Goal: Task Accomplishment & Management: Use online tool/utility

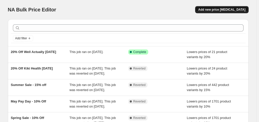
click at [221, 9] on span "Add new price [MEDICAL_DATA]" at bounding box center [221, 10] width 47 height 4
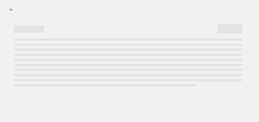
select select "percentage"
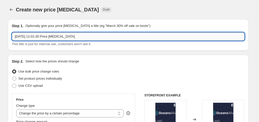
click at [64, 35] on input "1 Sept 2025, 11:01:30 Price change job" at bounding box center [128, 36] width 232 height 8
drag, startPoint x: 74, startPoint y: 33, endPoint x: 15, endPoint y: 35, distance: 59.3
click at [15, 35] on input "1 Sept 2025, 11:01:30 Price change job" at bounding box center [128, 36] width 232 height 8
type input "The Herbtender Launch 20% OFF"
click at [108, 61] on div "Step 2. Select how the prices should change" at bounding box center [128, 61] width 232 height 5
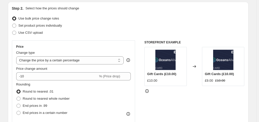
scroll to position [53, 0]
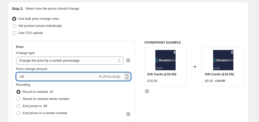
click at [75, 79] on input "-10" at bounding box center [57, 76] width 82 height 8
type input "-1"
type input "-20"
click at [99, 86] on div "Rounding Round to nearest .01 Round to nearest whole number End prices in .99 E…" at bounding box center [73, 99] width 115 height 34
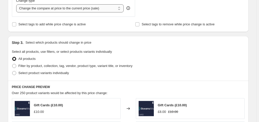
scroll to position [201, 0]
click at [55, 66] on span "Filter by product, collection, tag, vendor, product type, variant title, or inv…" at bounding box center [75, 66] width 114 height 4
click at [12, 64] on input "Filter by product, collection, tag, vendor, product type, variant title, or inv…" at bounding box center [12, 64] width 0 height 0
radio input "true"
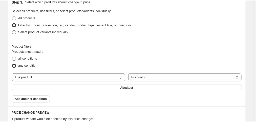
scroll to position [243, 0]
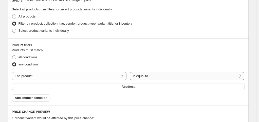
click at [130, 76] on select "Is equal to Is not equal to" at bounding box center [187, 76] width 115 height 8
click at [130, 72] on select "Is equal to Is not equal to" at bounding box center [187, 76] width 115 height 8
click at [57, 73] on select "The product The product's collection The product's tag The product's vendor The…" at bounding box center [69, 76] width 115 height 8
select select "collection"
click at [140, 85] on span "Advent Calendar" at bounding box center [128, 87] width 24 height 4
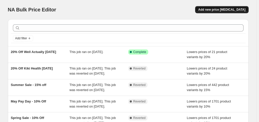
click at [219, 10] on span "Add new price [MEDICAL_DATA]" at bounding box center [221, 10] width 47 height 4
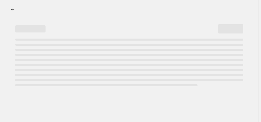
select select "percentage"
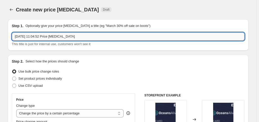
click at [81, 35] on input "[DATE] 11:04:52 Price [MEDICAL_DATA]" at bounding box center [128, 36] width 232 height 8
drag, startPoint x: 81, startPoint y: 35, endPoint x: -5, endPoint y: 34, distance: 85.6
click at [0, 34] on html "Home Settings Plans Skip to content Create new price [MEDICAL_DATA]. This page …" at bounding box center [129, 61] width 259 height 122
type input "t"
type input "The Herbtender Launch 20% OFF"
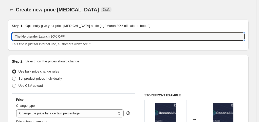
click at [104, 74] on div "Use bulk price change rules" at bounding box center [128, 71] width 232 height 7
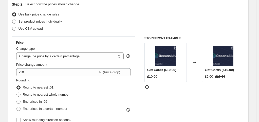
scroll to position [57, 0]
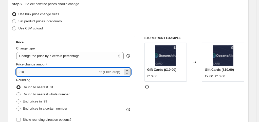
click at [68, 74] on input "-10" at bounding box center [57, 72] width 82 height 8
type input "-1"
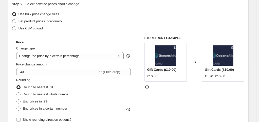
click at [98, 93] on div "Rounding Round to nearest .01 Round to nearest whole number End prices in .99 E…" at bounding box center [73, 94] width 115 height 34
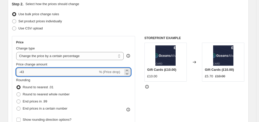
click at [79, 72] on input "-43" at bounding box center [57, 72] width 82 height 8
type input "-4"
type input "-20"
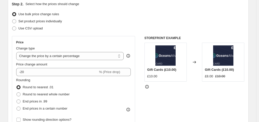
click at [110, 88] on div "Rounding Round to nearest .01 Round to nearest whole number End prices in .99 E…" at bounding box center [73, 94] width 115 height 34
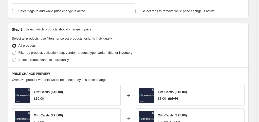
scroll to position [218, 0]
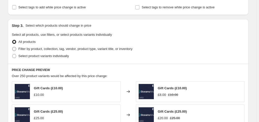
click at [30, 49] on span "Filter by product, collection, tag, vendor, product type, variant title, or inv…" at bounding box center [75, 49] width 114 height 4
click at [12, 47] on input "Filter by product, collection, tag, vendor, product type, variant title, or inv…" at bounding box center [12, 47] width 0 height 0
radio input "true"
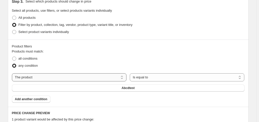
scroll to position [242, 0]
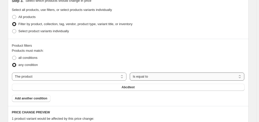
click at [130, 77] on select "Is equal to Is not equal to" at bounding box center [187, 76] width 115 height 8
click at [79, 78] on select "The product The product's collection The product's tag The product's vendor The…" at bounding box center [69, 76] width 115 height 8
select select "collection"
click at [140, 85] on span "Advent Calendar" at bounding box center [128, 87] width 24 height 4
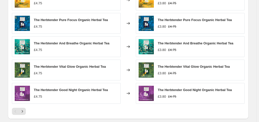
scroll to position [440, 0]
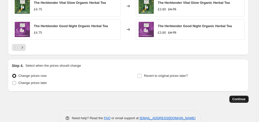
click at [237, 97] on span "Continue" at bounding box center [238, 99] width 13 height 4
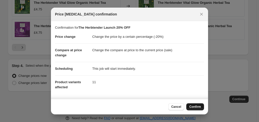
click at [197, 107] on span "Confirm" at bounding box center [195, 107] width 12 height 4
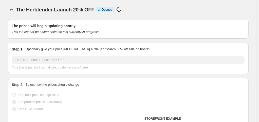
scroll to position [440, 0]
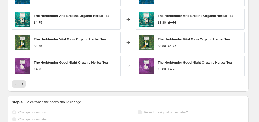
select select "percentage"
select select "collection"
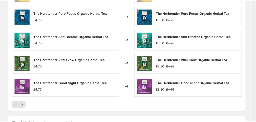
scroll to position [0, 0]
